Goal: Information Seeking & Learning: Learn about a topic

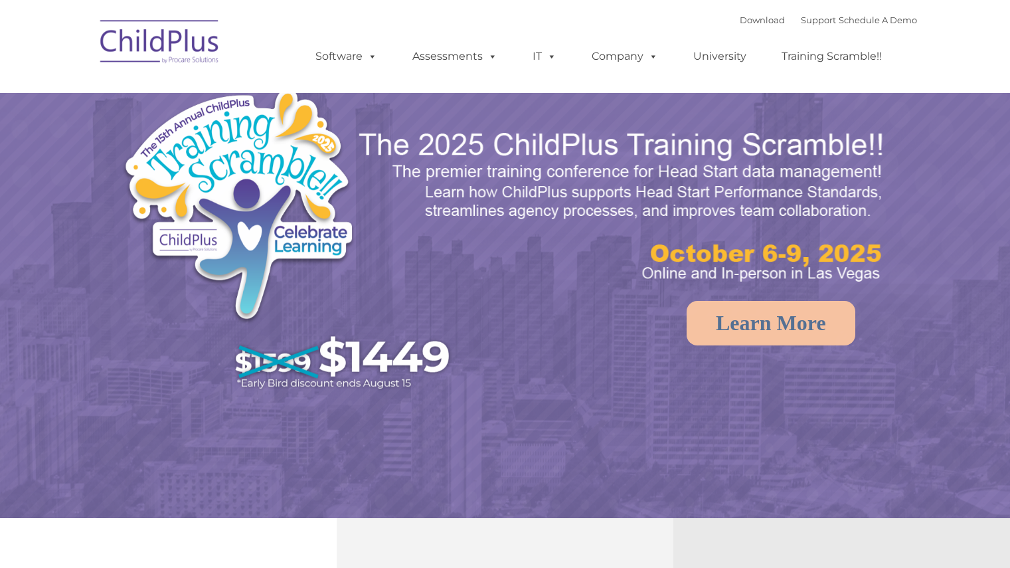
select select "MEDIUM"
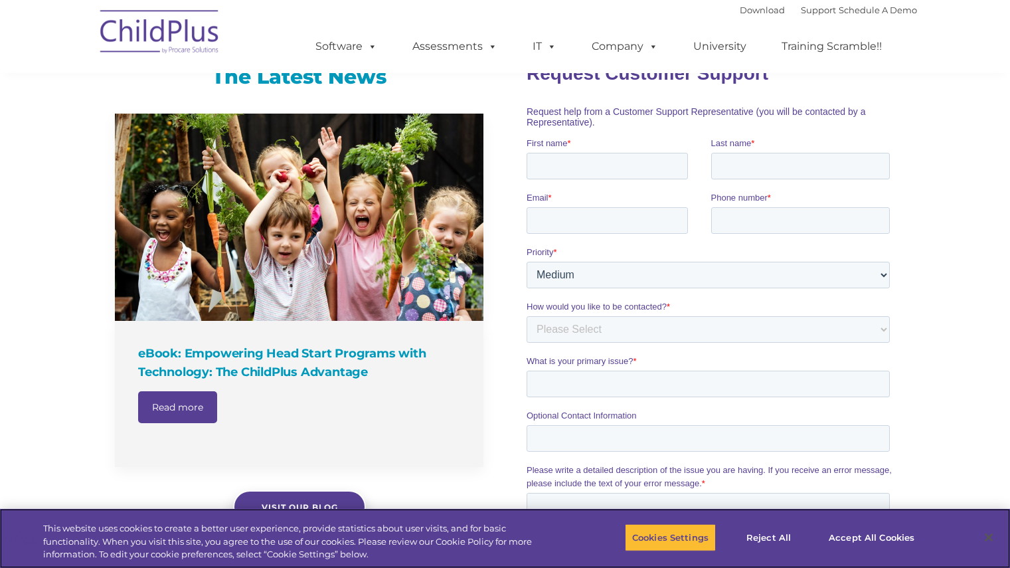
scroll to position [729, 0]
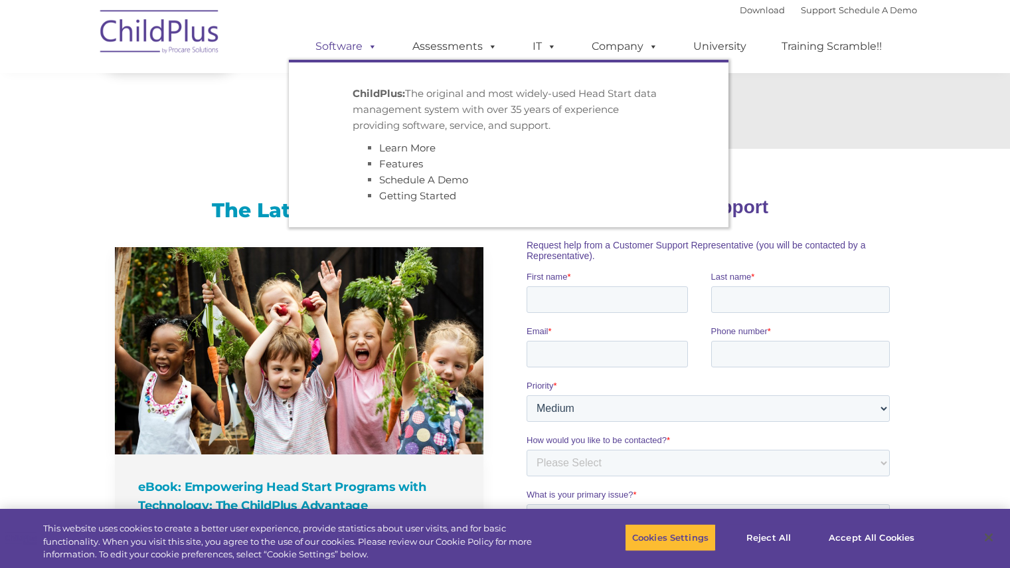
click at [345, 50] on link "Software" at bounding box center [346, 46] width 88 height 27
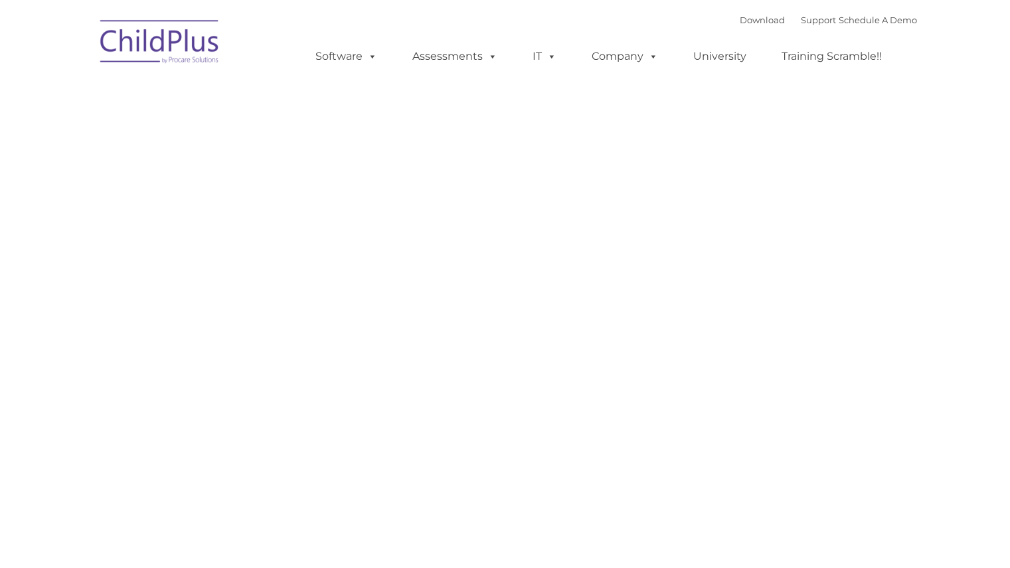
type input ""
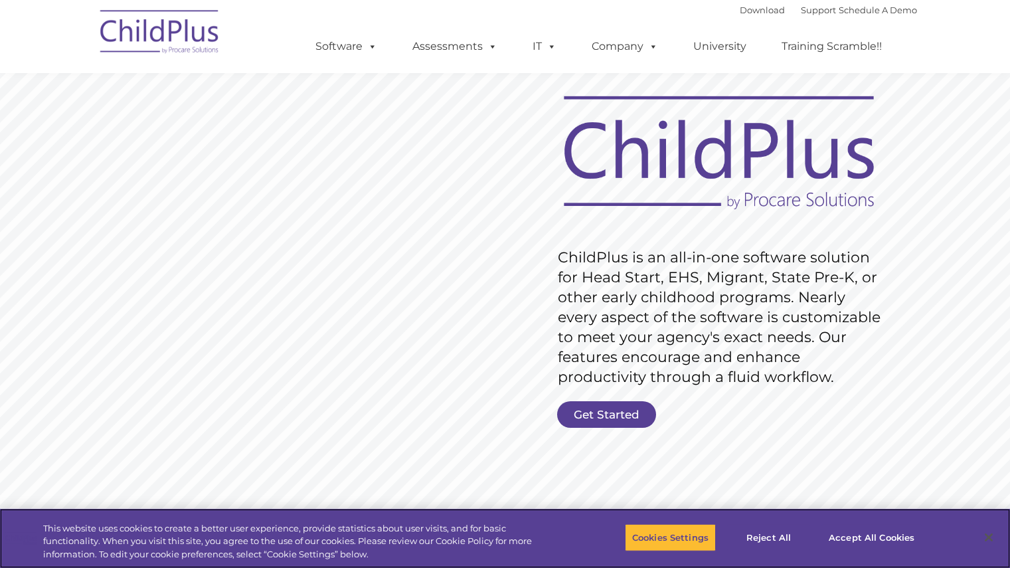
scroll to position [123, 0]
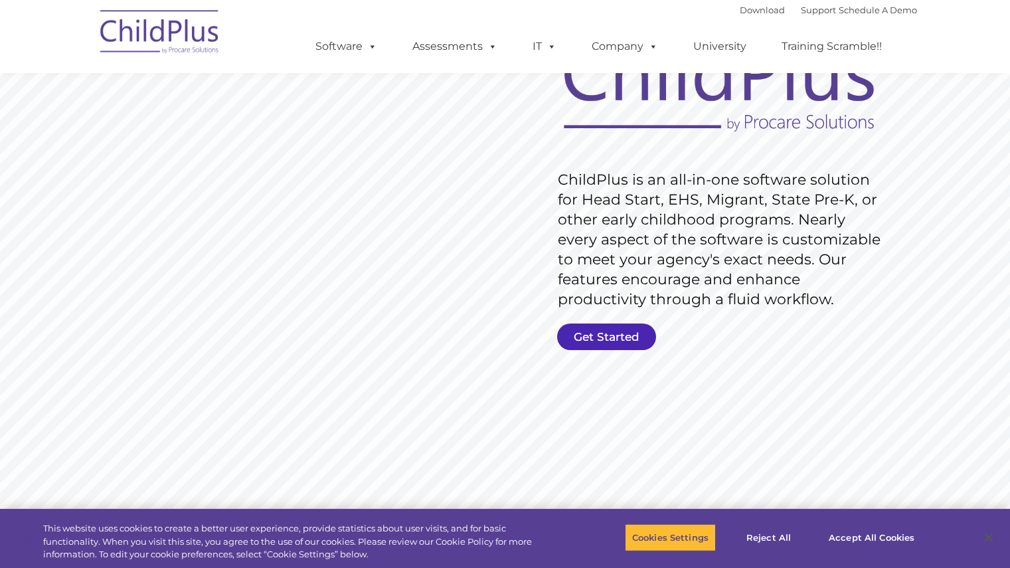
click at [612, 344] on link "Get Started" at bounding box center [606, 336] width 99 height 27
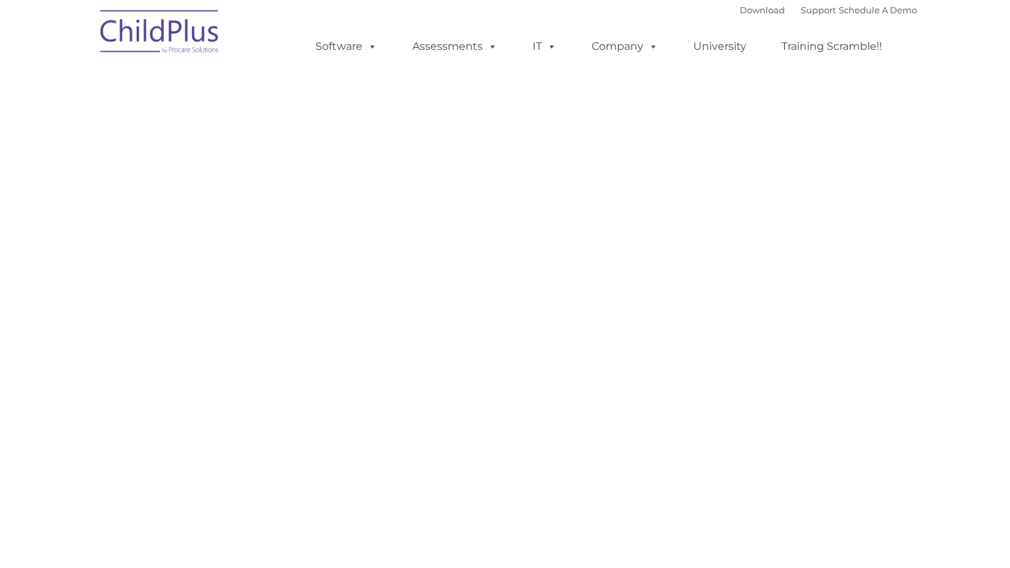
select select "MEDIUM"
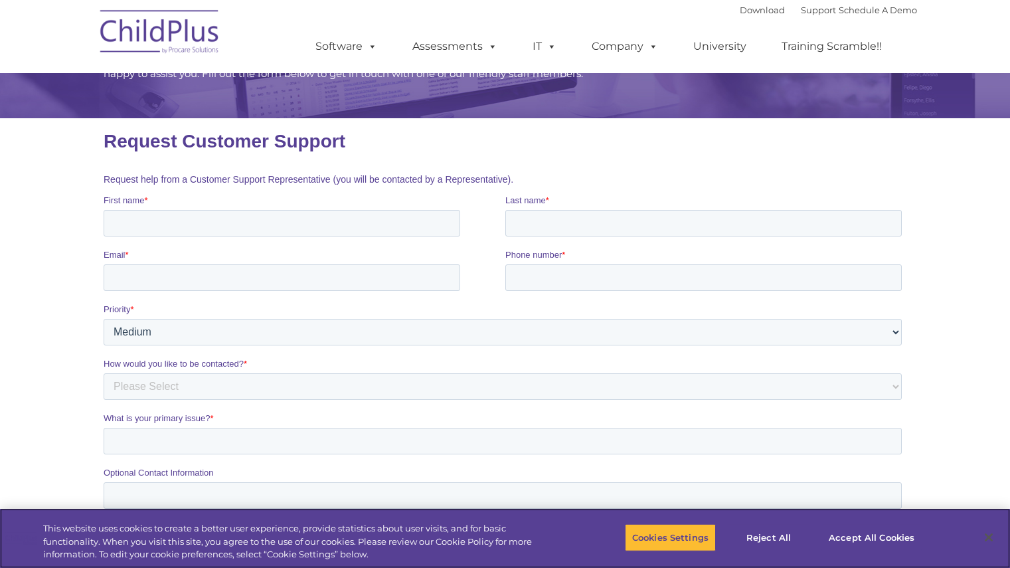
scroll to position [112, 0]
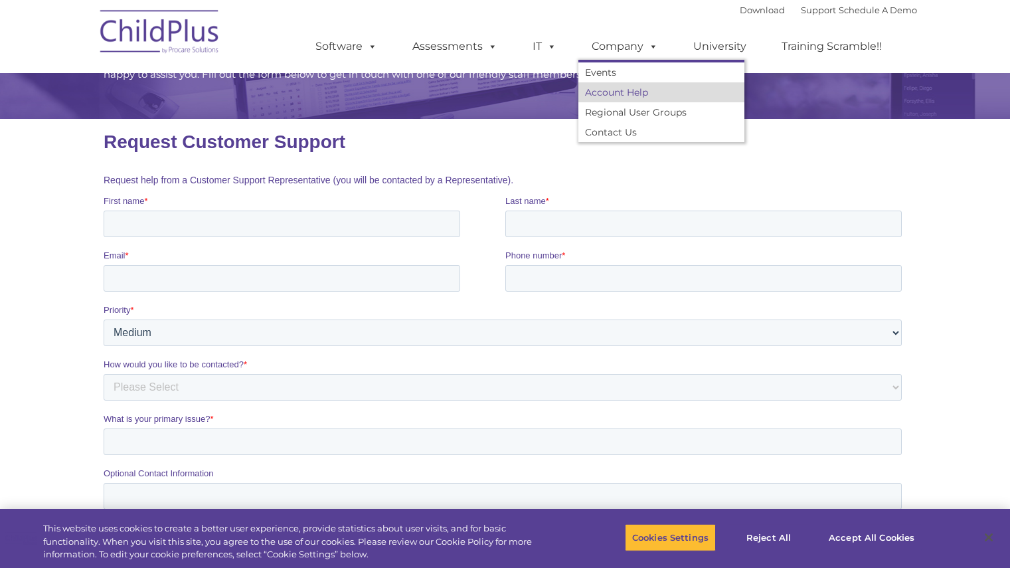
click at [611, 93] on link "Account Help" at bounding box center [661, 92] width 166 height 20
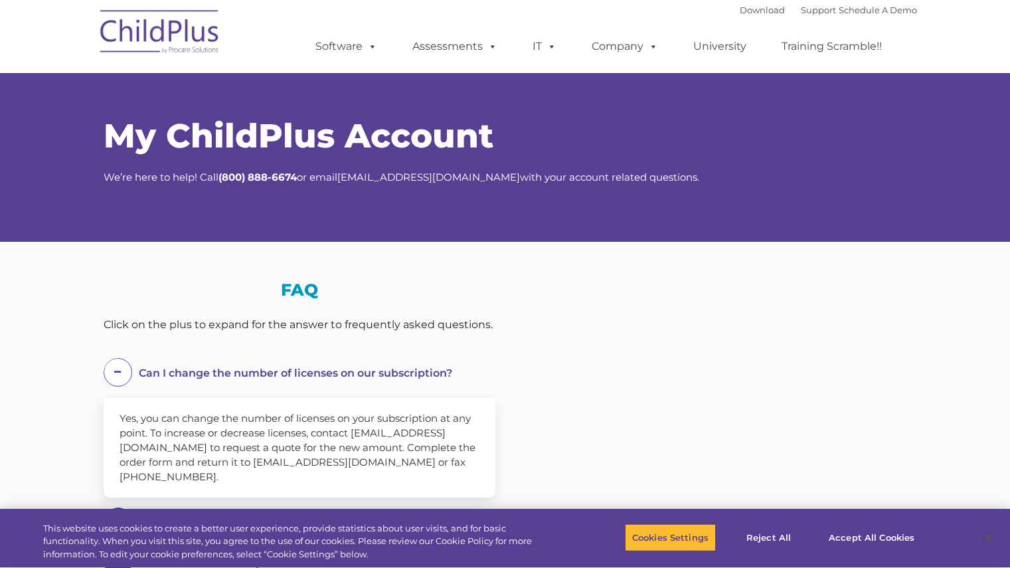
select select "MEDIUM"
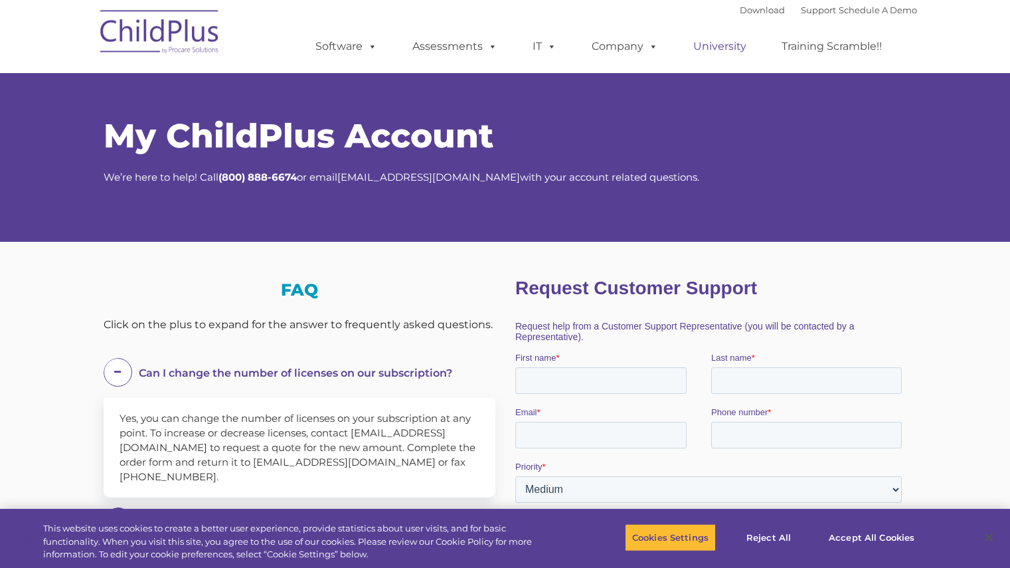
click at [739, 43] on link "University" at bounding box center [720, 46] width 80 height 27
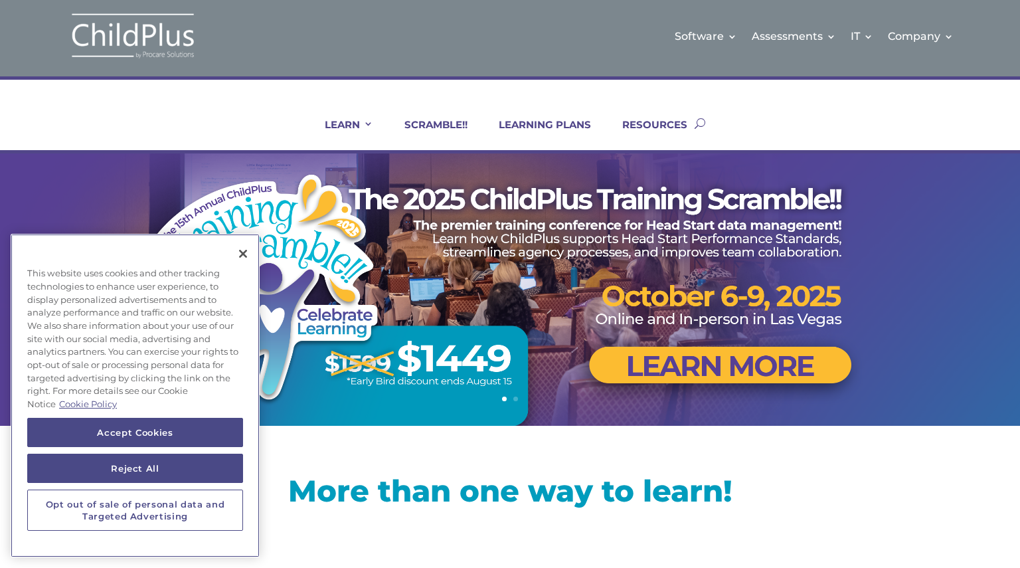
scroll to position [3, 0]
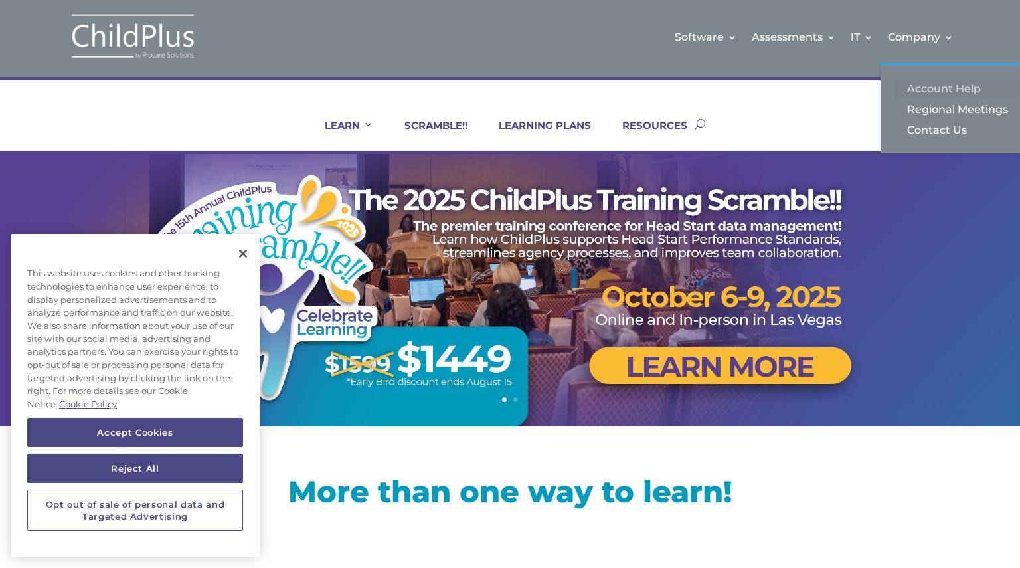
click at [925, 88] on link "Account Help" at bounding box center [959, 88] width 133 height 21
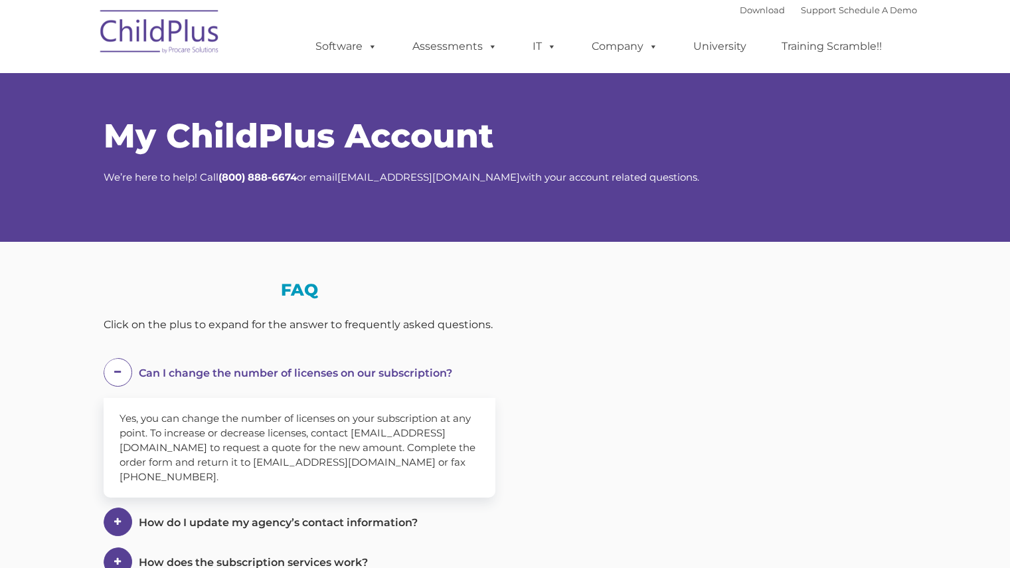
select select "MEDIUM"
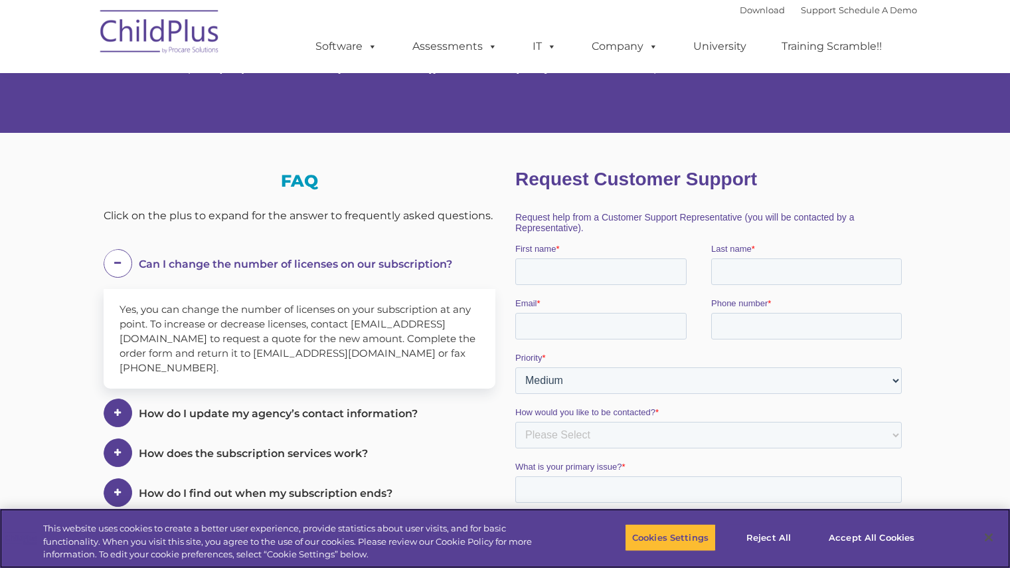
scroll to position [108, 0]
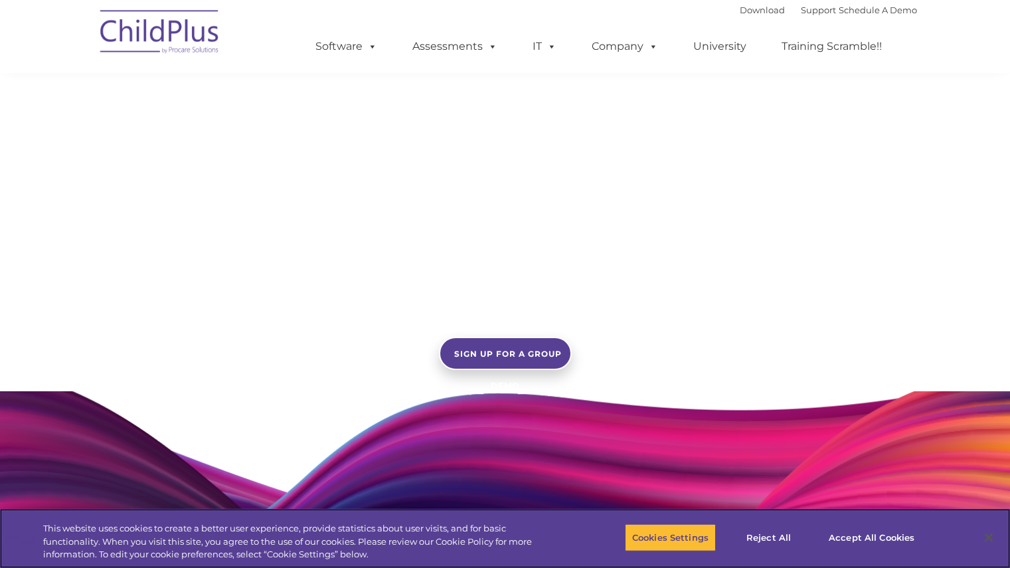
scroll to position [1190, 0]
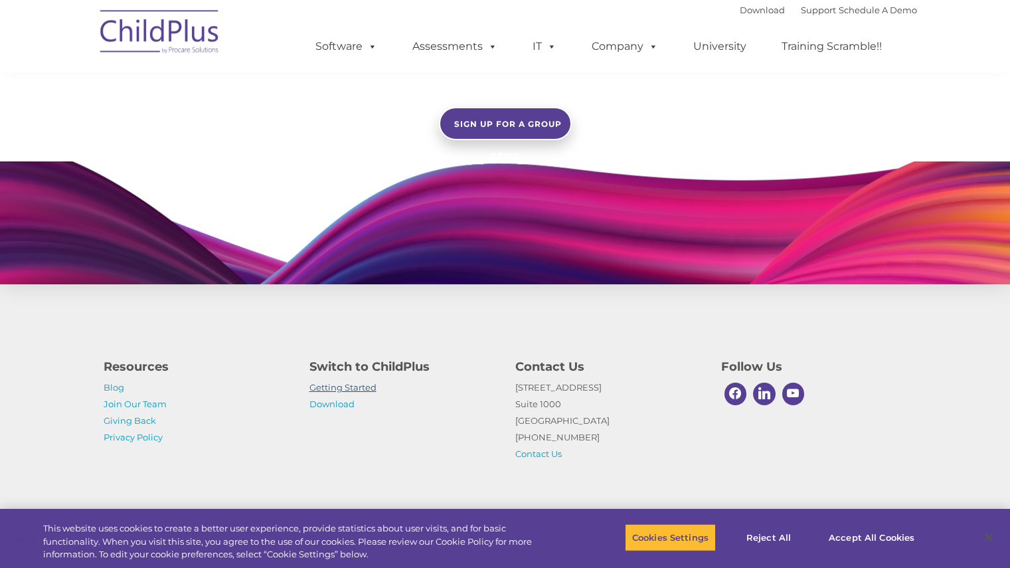
click at [373, 390] on link "Getting Started" at bounding box center [342, 387] width 67 height 11
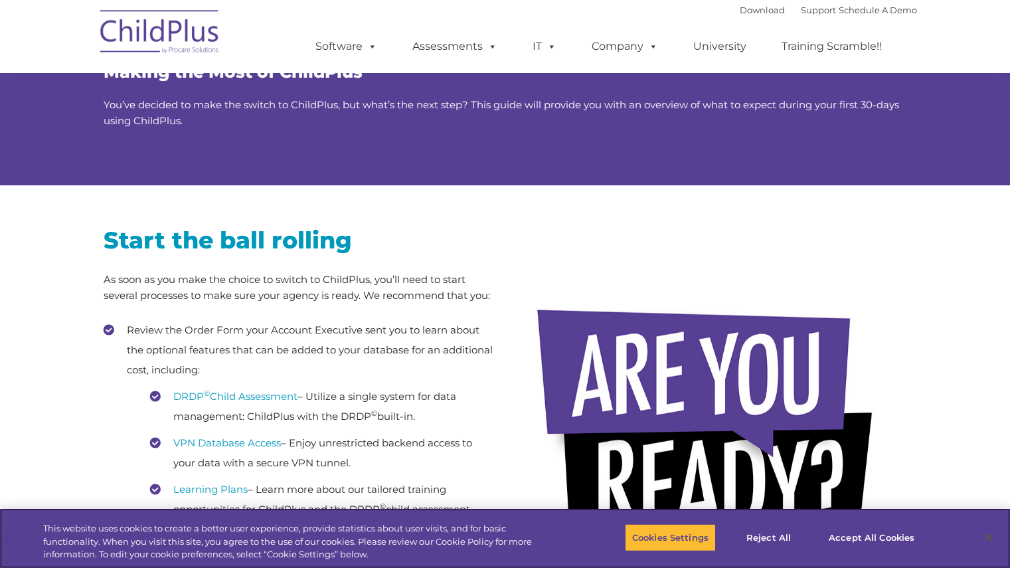
scroll to position [85, 0]
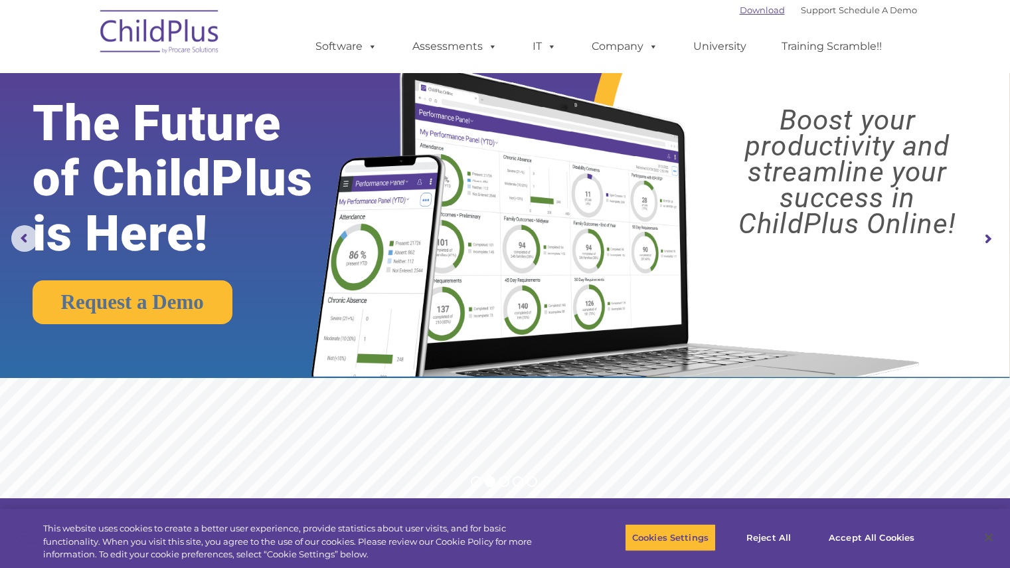
click at [757, 10] on link "Download" at bounding box center [761, 10] width 45 height 11
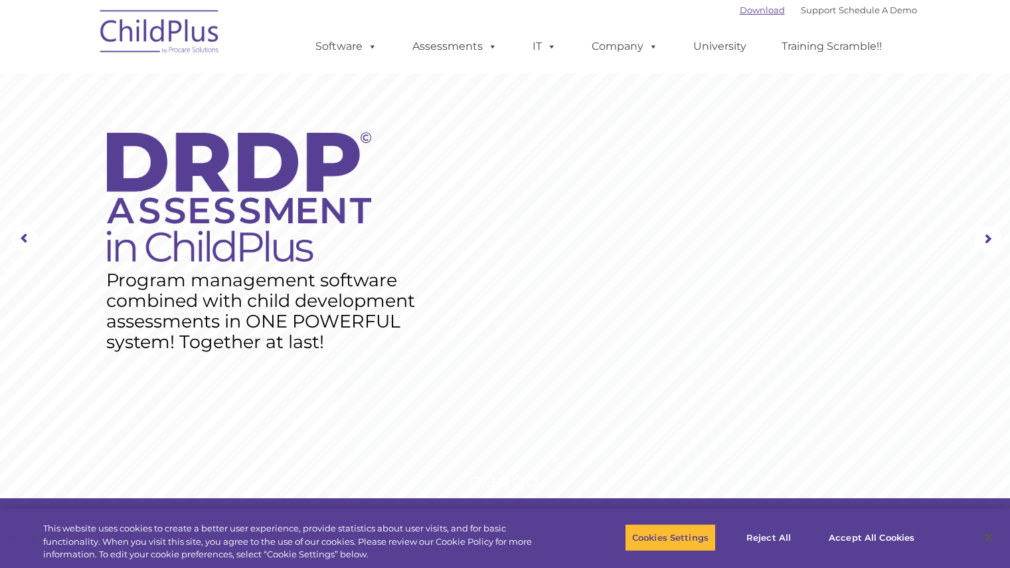
click at [746, 9] on link "Download" at bounding box center [761, 10] width 45 height 11
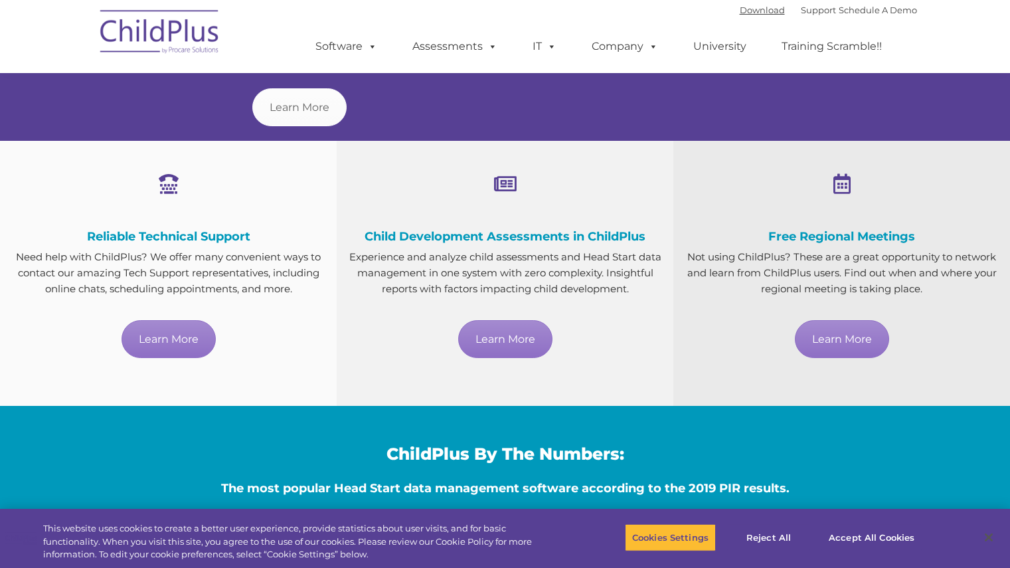
scroll to position [681, 0]
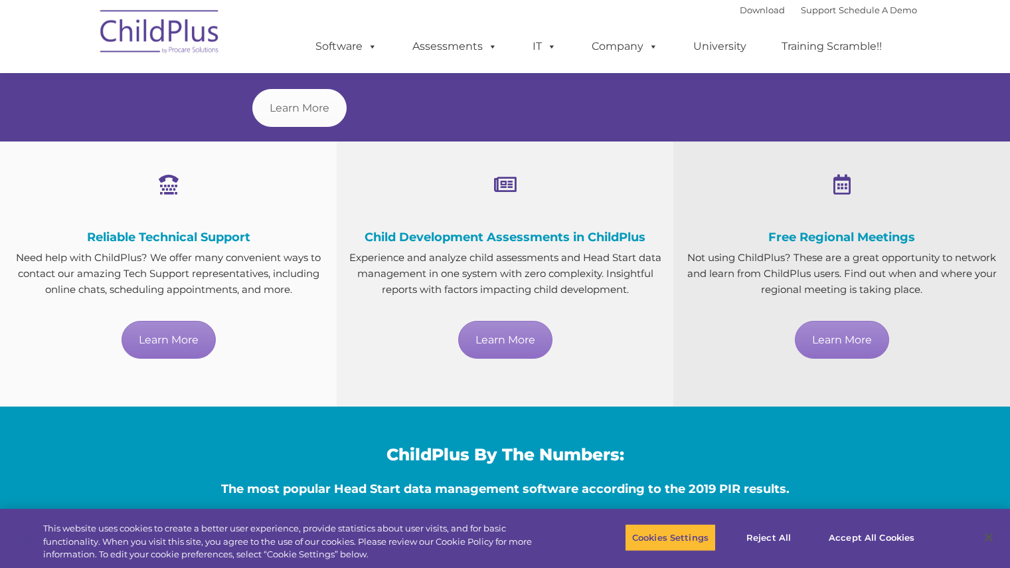
click at [169, 43] on img at bounding box center [160, 34] width 133 height 66
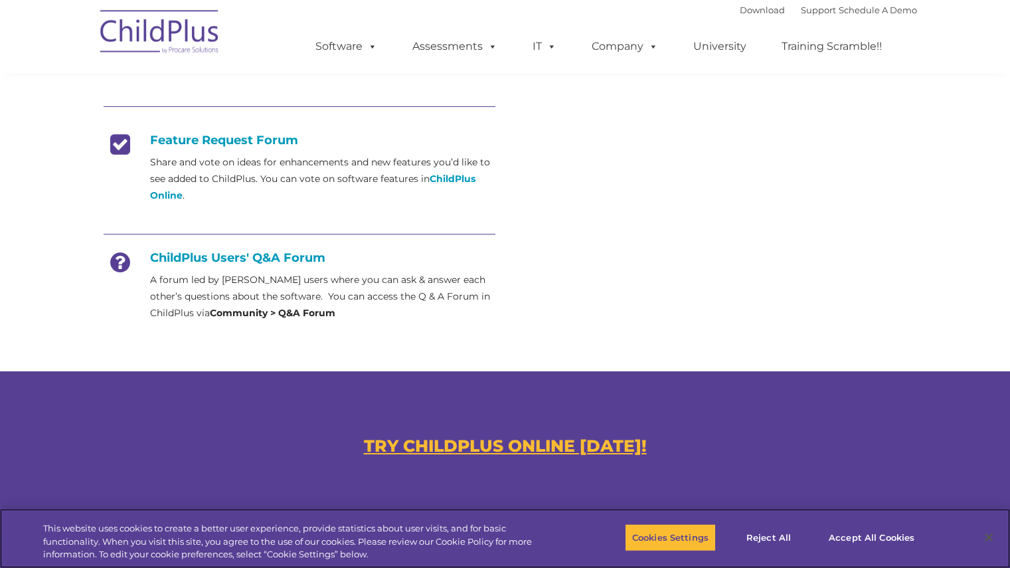
scroll to position [504, 0]
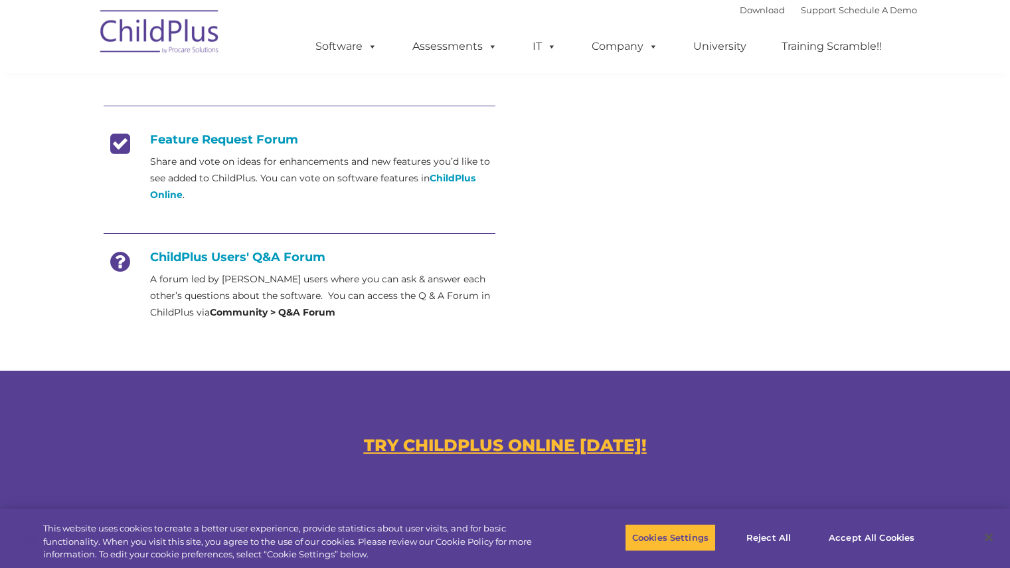
click at [589, 449] on u "TRY CHILDPLUS ONLINE [DATE]!" at bounding box center [505, 445] width 283 height 20
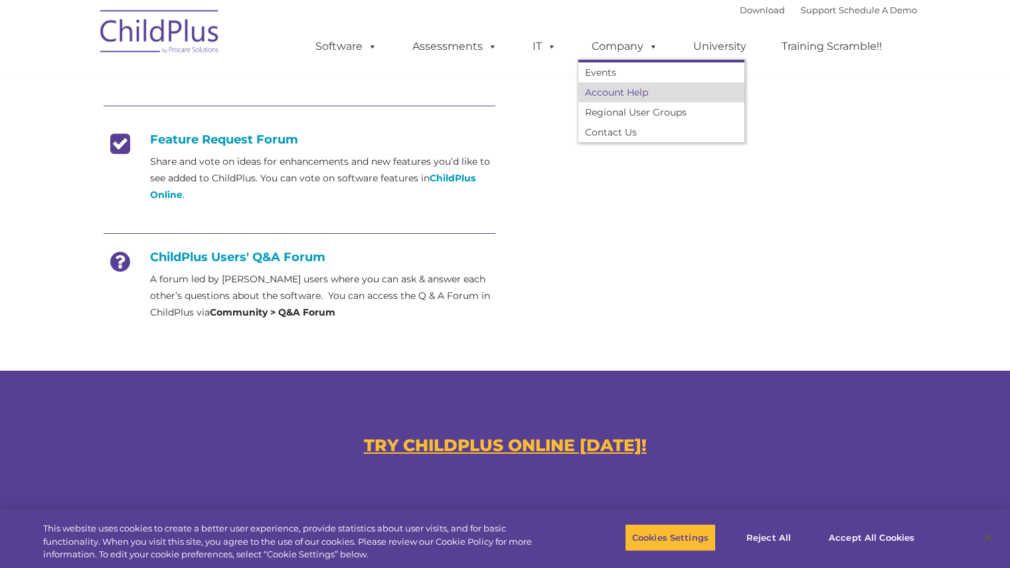
click at [619, 92] on link "Account Help" at bounding box center [661, 92] width 166 height 20
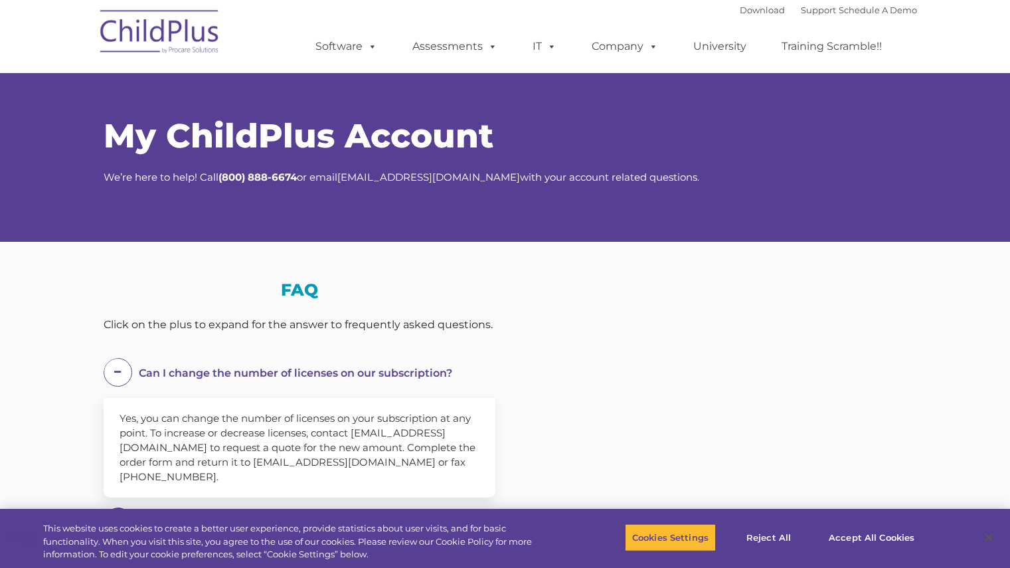
select select "MEDIUM"
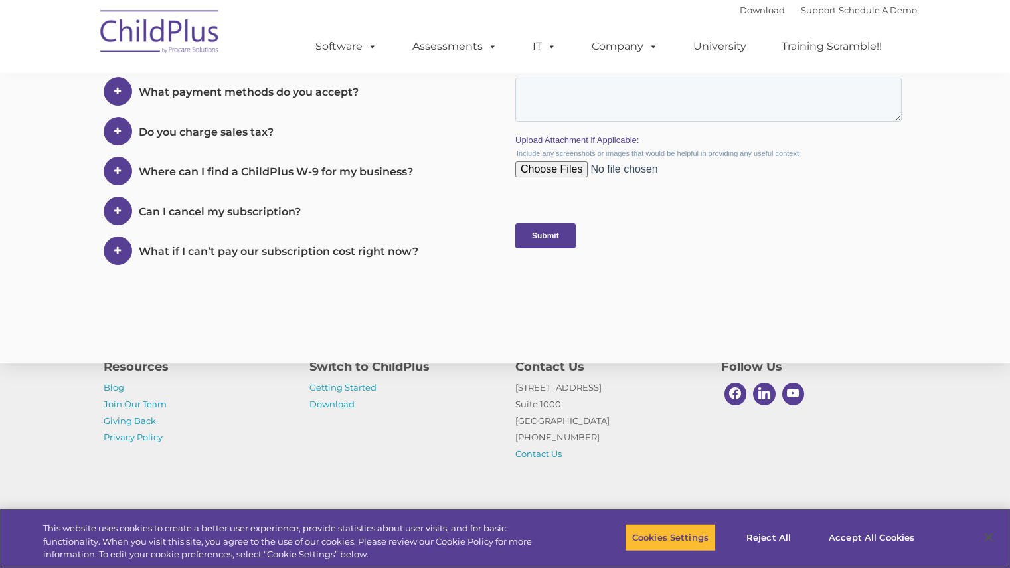
scroll to position [708, 0]
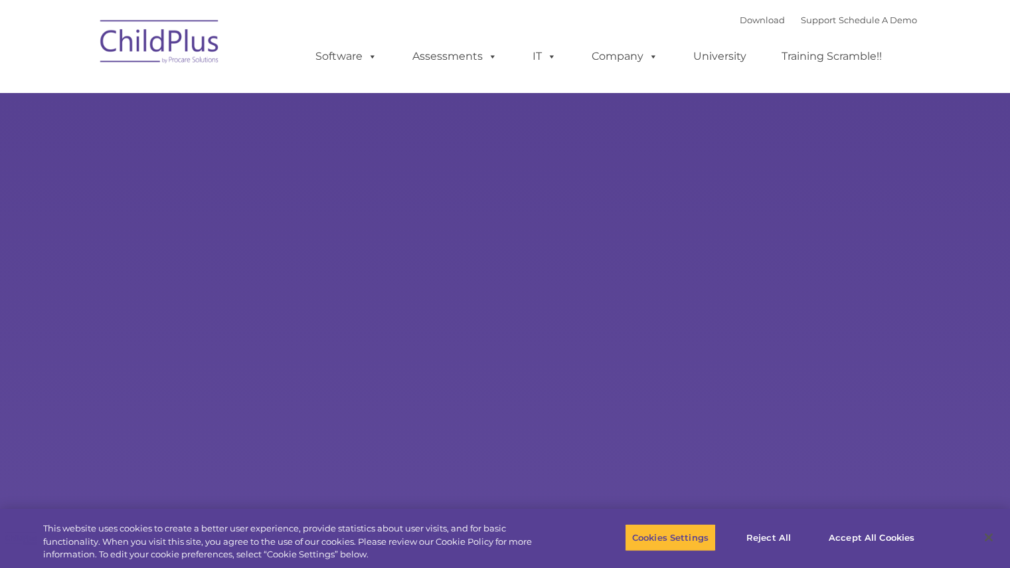
type input ""
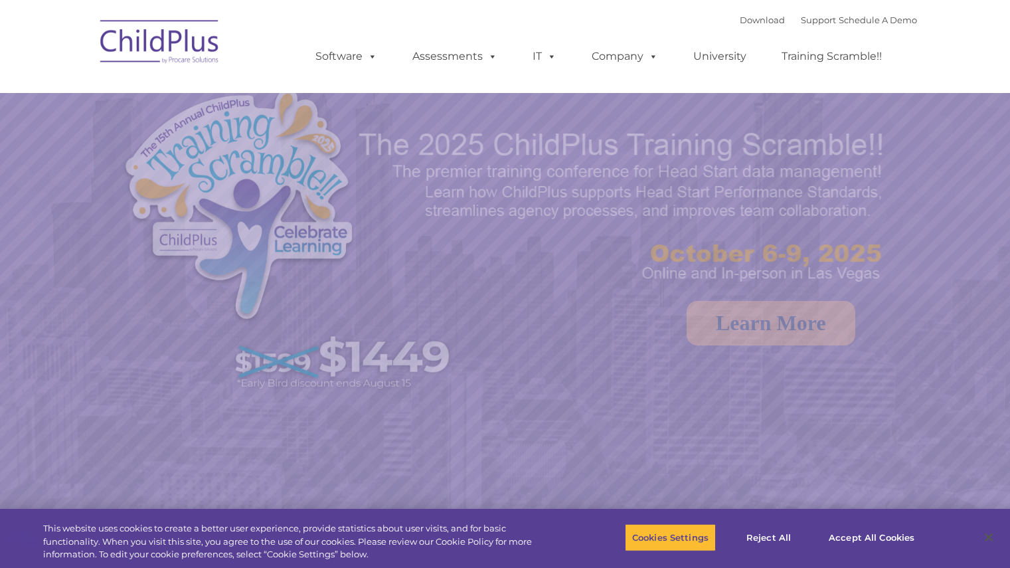
select select "MEDIUM"
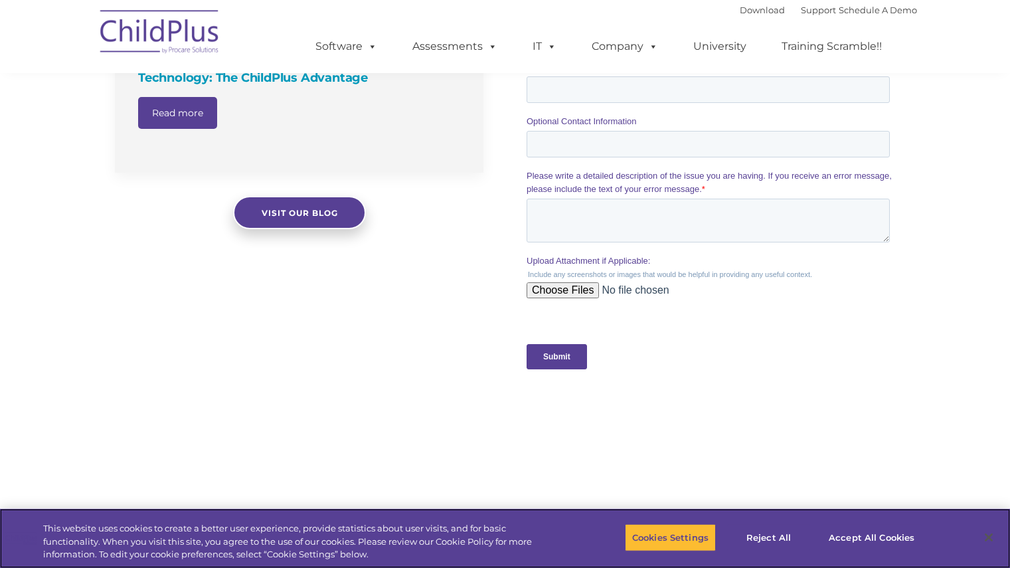
scroll to position [1387, 0]
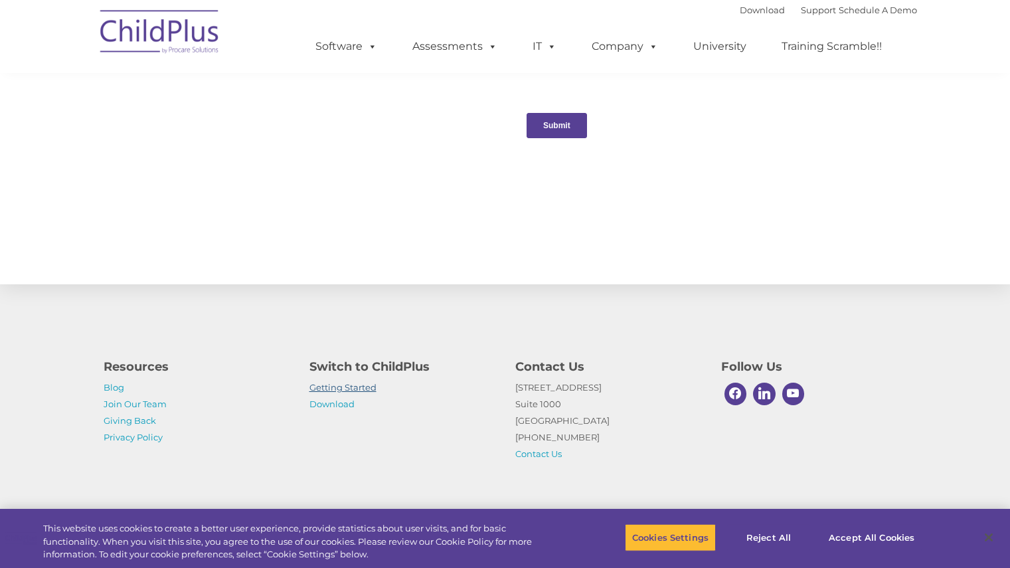
click at [346, 388] on link "Getting Started" at bounding box center [342, 387] width 67 height 11
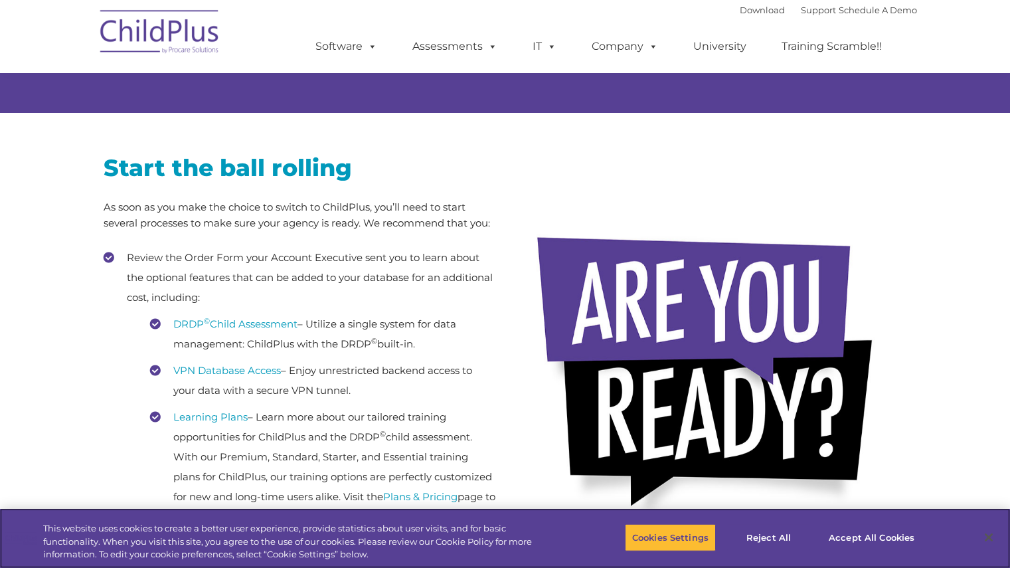
scroll to position [208, 0]
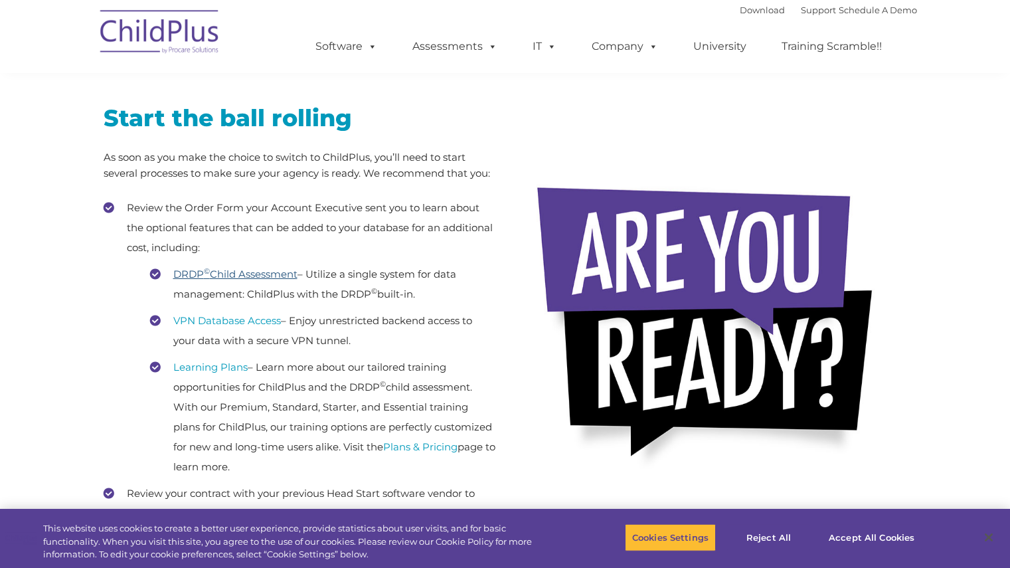
click at [281, 276] on link "DRDP © Child Assessment" at bounding box center [235, 274] width 124 height 13
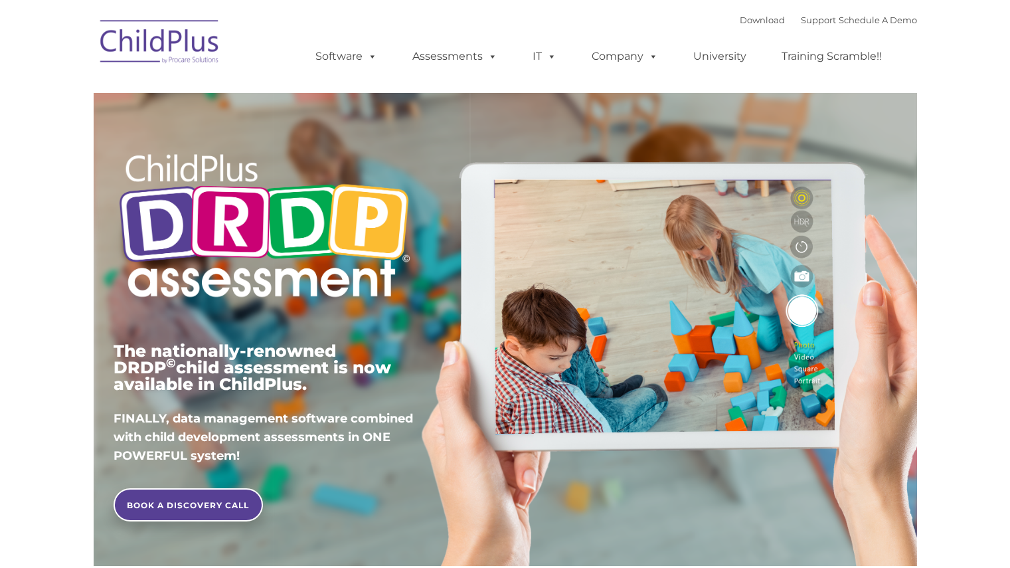
type input ""
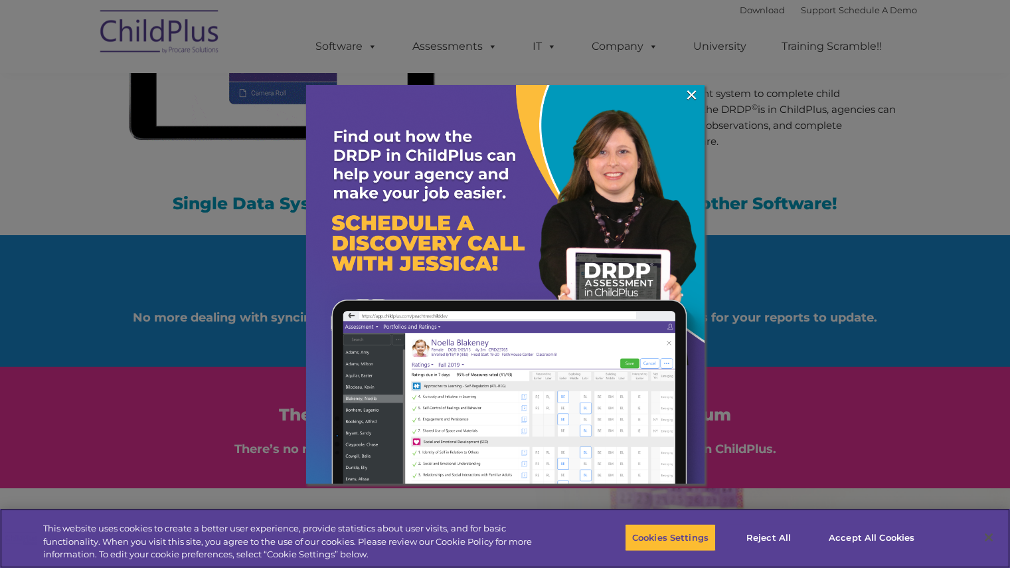
scroll to position [1296, 0]
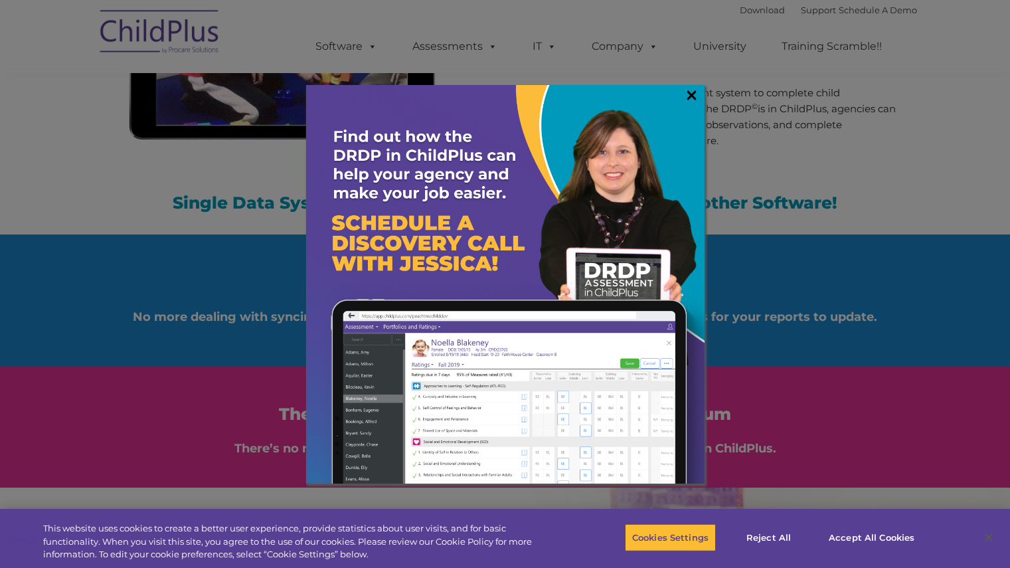
click at [690, 100] on link "×" at bounding box center [691, 94] width 15 height 13
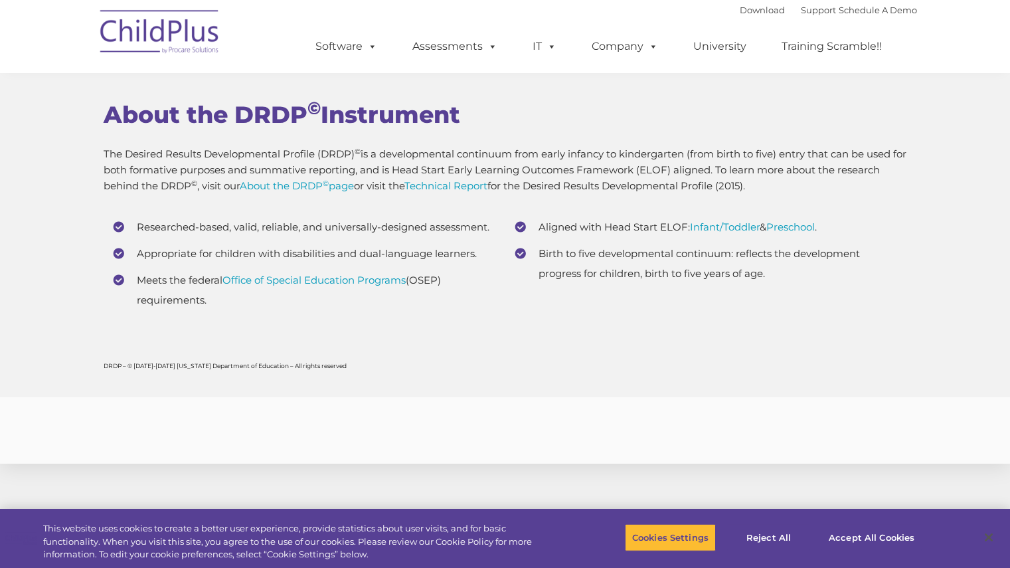
scroll to position [4933, 0]
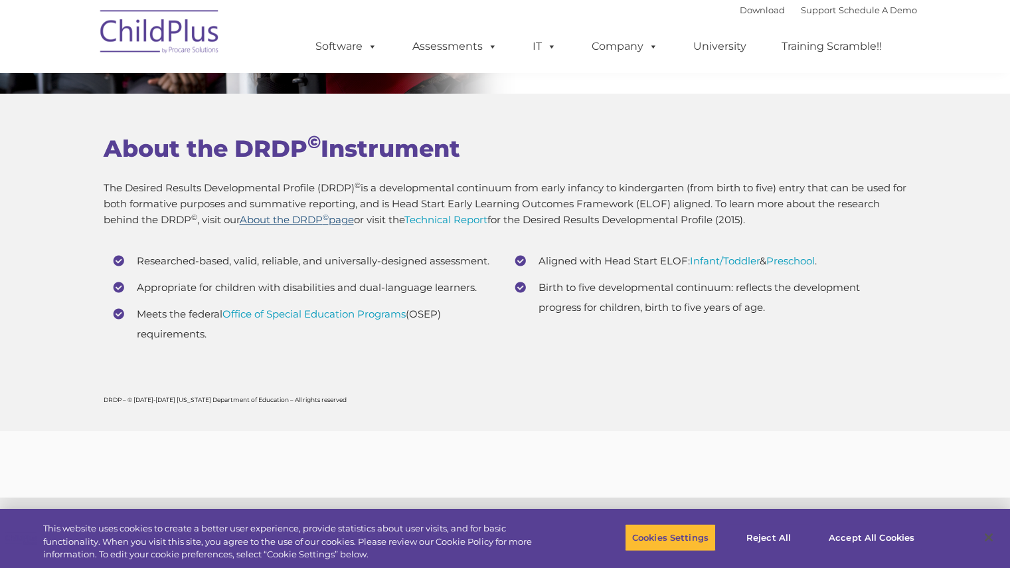
click at [327, 224] on link "About the DRDP © page" at bounding box center [297, 219] width 114 height 13
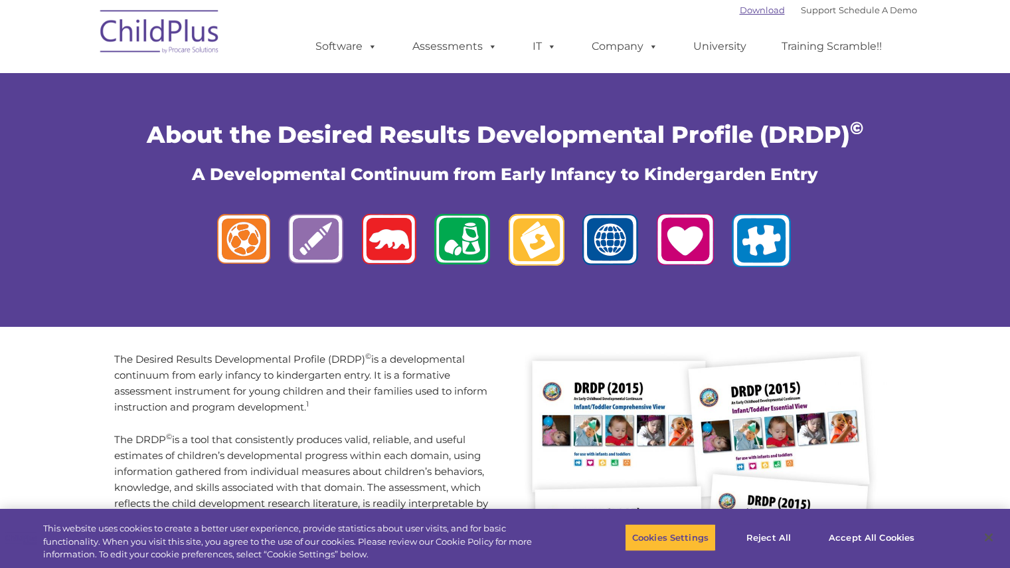
click at [743, 6] on link "Download" at bounding box center [761, 10] width 45 height 11
